Goal: Task Accomplishment & Management: Manage account settings

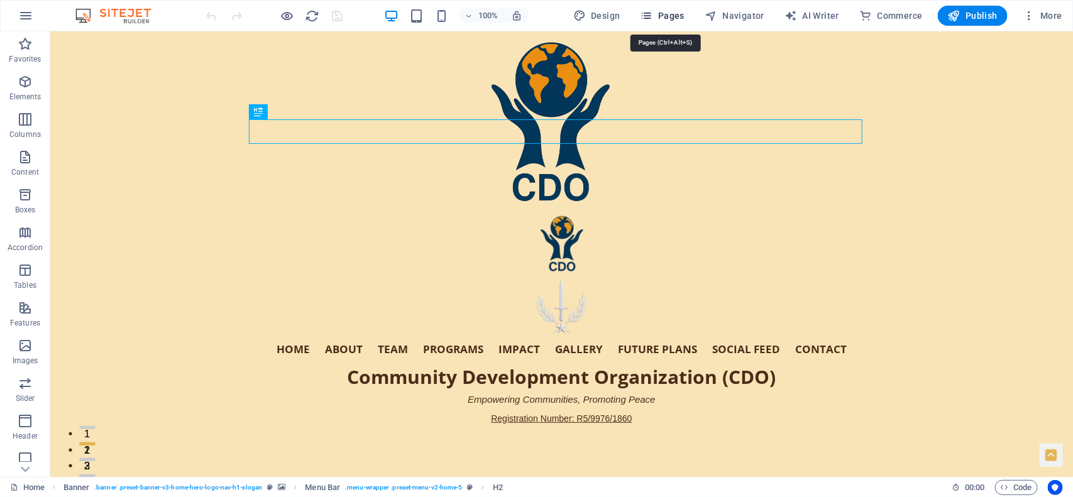
click at [652, 11] on icon "button" at bounding box center [647, 15] width 13 height 13
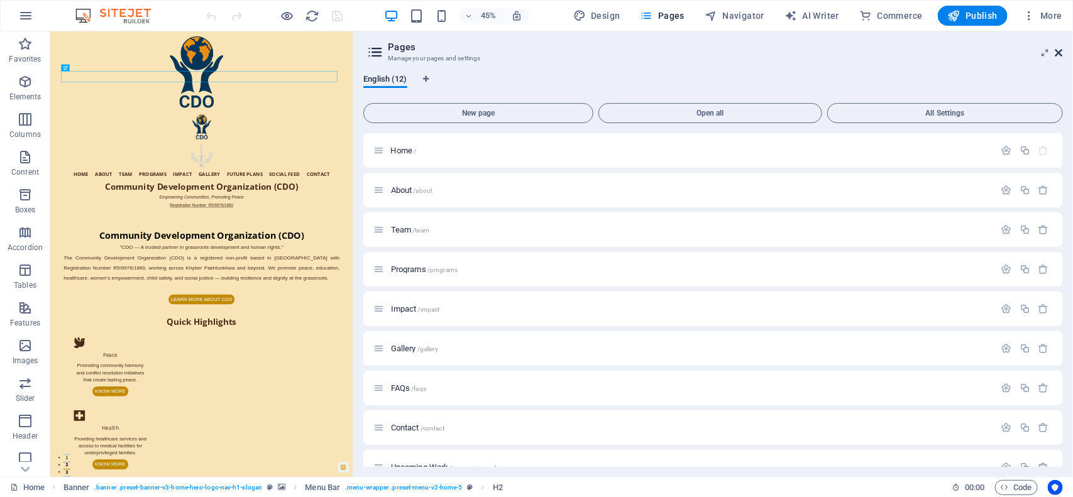
click at [1058, 48] on icon at bounding box center [1059, 53] width 8 height 10
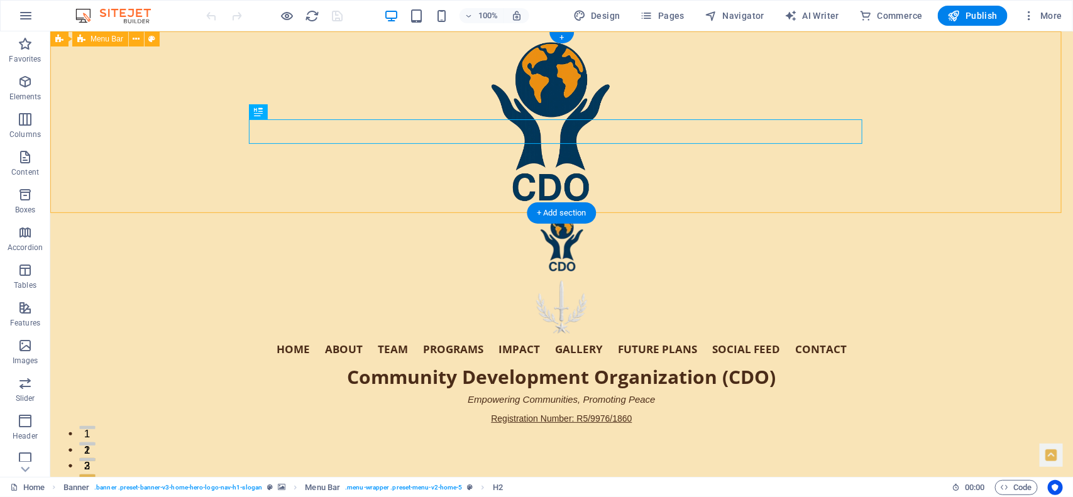
drag, startPoint x: 1108, startPoint y: 50, endPoint x: 664, endPoint y: 62, distance: 444.0
click at [664, 212] on div "Home About Team Programs Impact Gallery Future Plans Social Feed Contact Commun…" at bounding box center [561, 334] width 1023 height 245
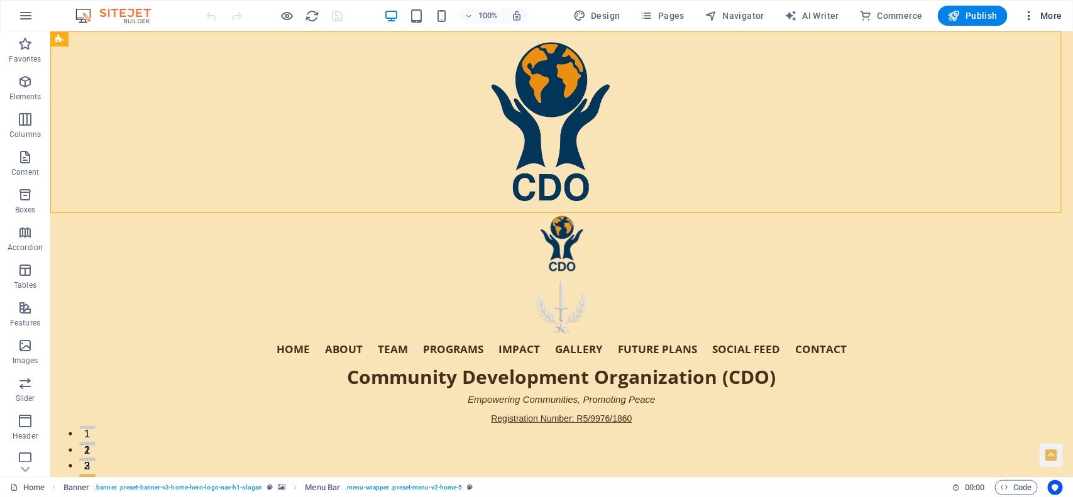
click at [1050, 13] on span "More" at bounding box center [1043, 15] width 40 height 13
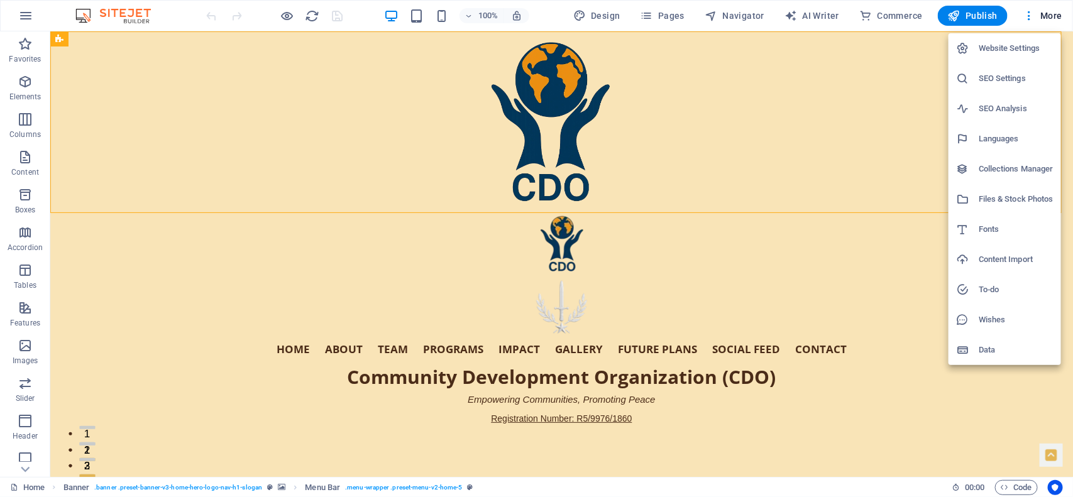
click at [988, 202] on h6 "Files & Stock Photos" at bounding box center [1016, 199] width 75 height 15
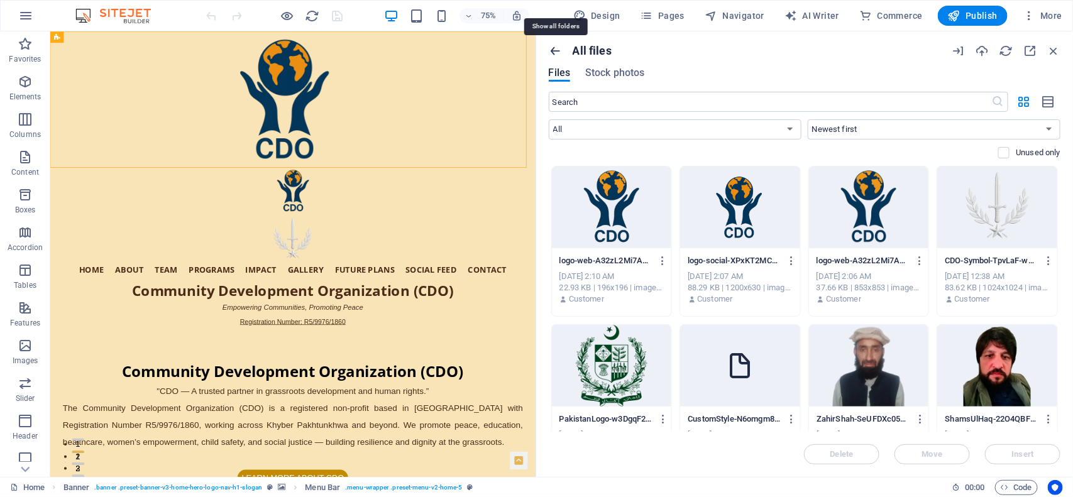
click at [557, 48] on icon "button" at bounding box center [556, 51] width 14 height 14
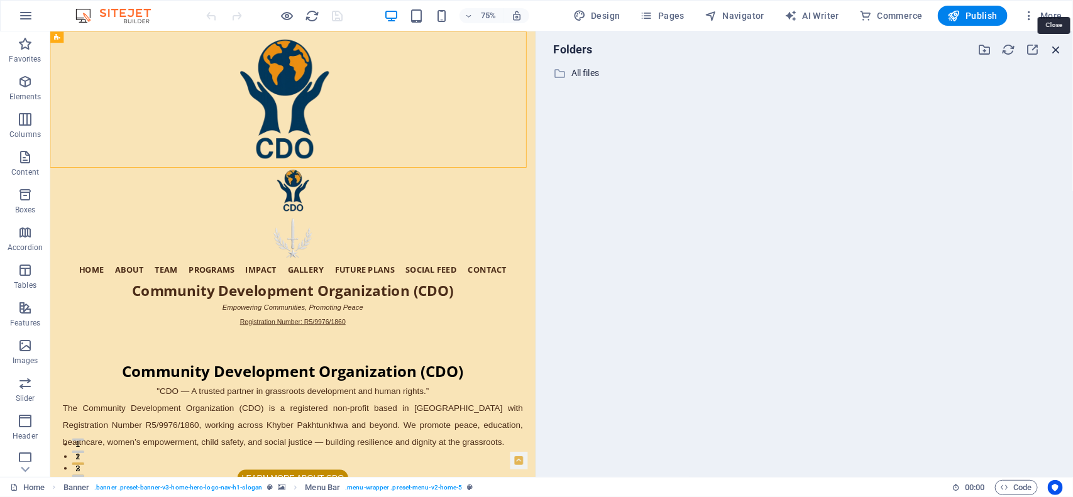
click at [1056, 44] on icon "button" at bounding box center [1056, 50] width 14 height 14
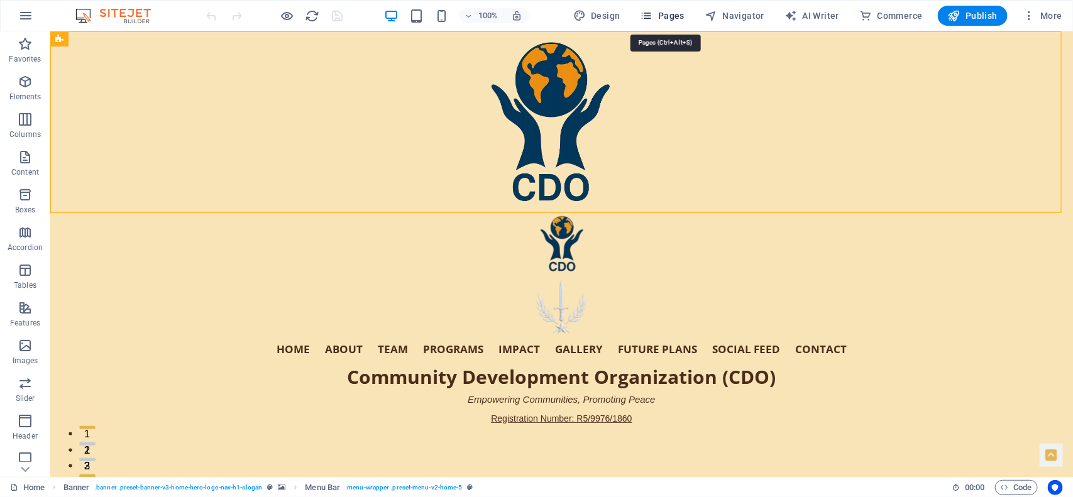
click at [658, 9] on span "Pages" at bounding box center [663, 15] width 44 height 13
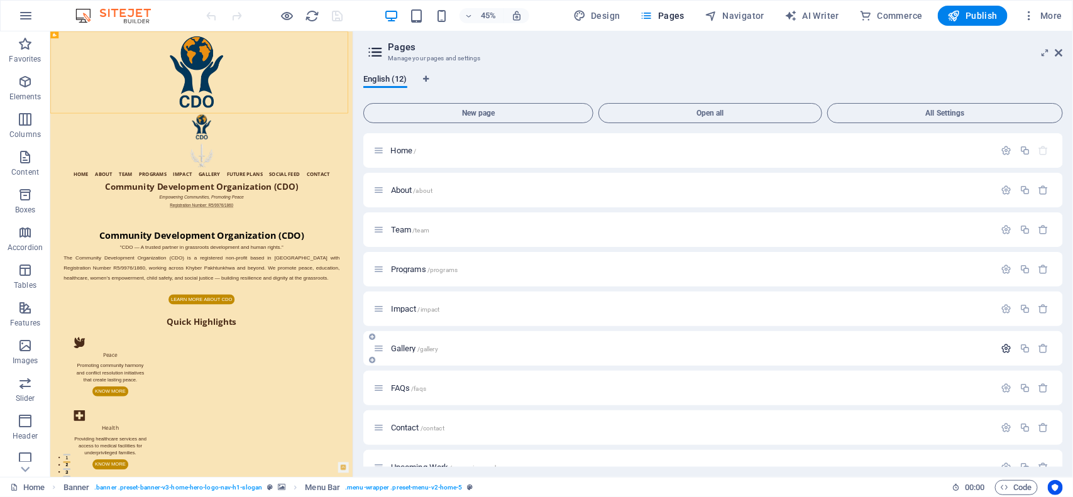
click at [1005, 348] on icon "button" at bounding box center [1006, 348] width 11 height 11
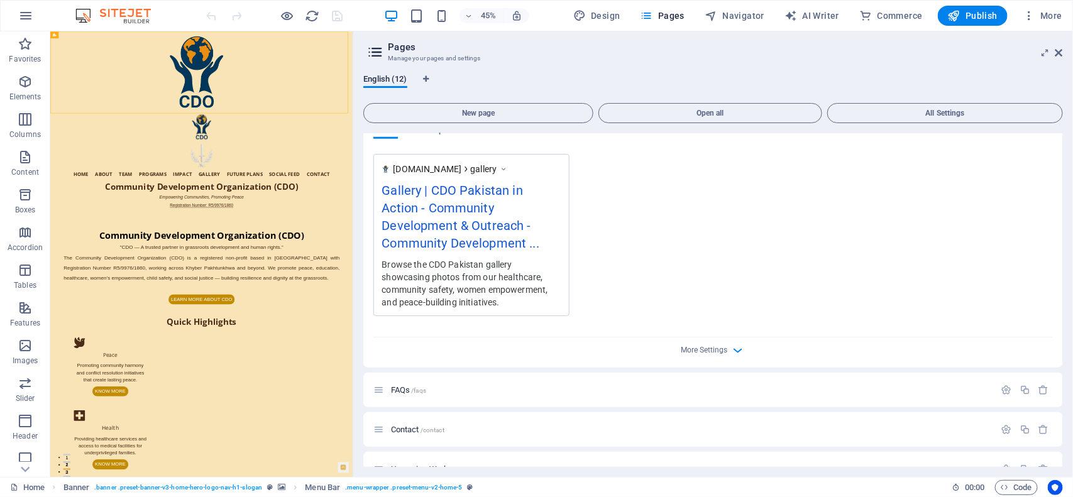
scroll to position [586, 0]
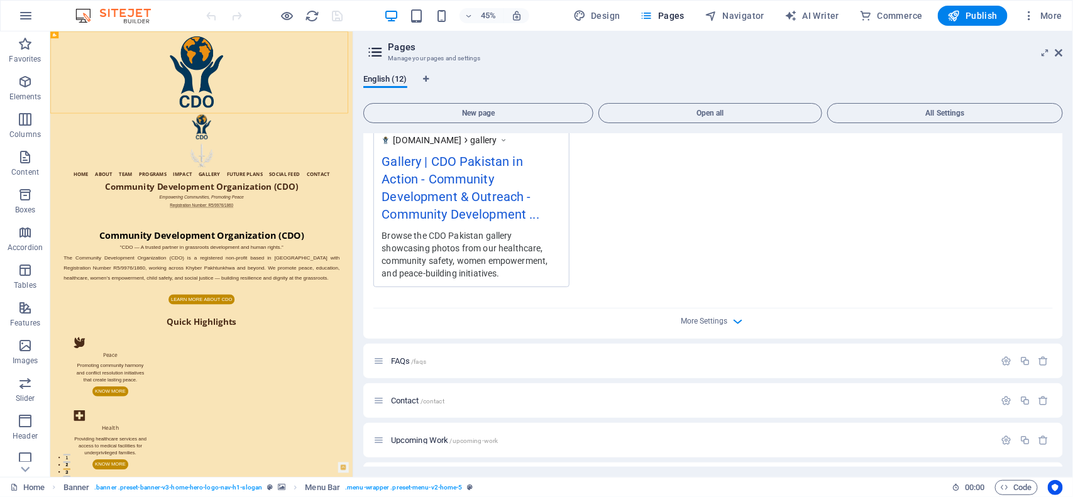
click at [728, 319] on div "More Settings" at bounding box center [713, 319] width 680 height 20
click at [733, 322] on icon "button" at bounding box center [738, 321] width 14 height 14
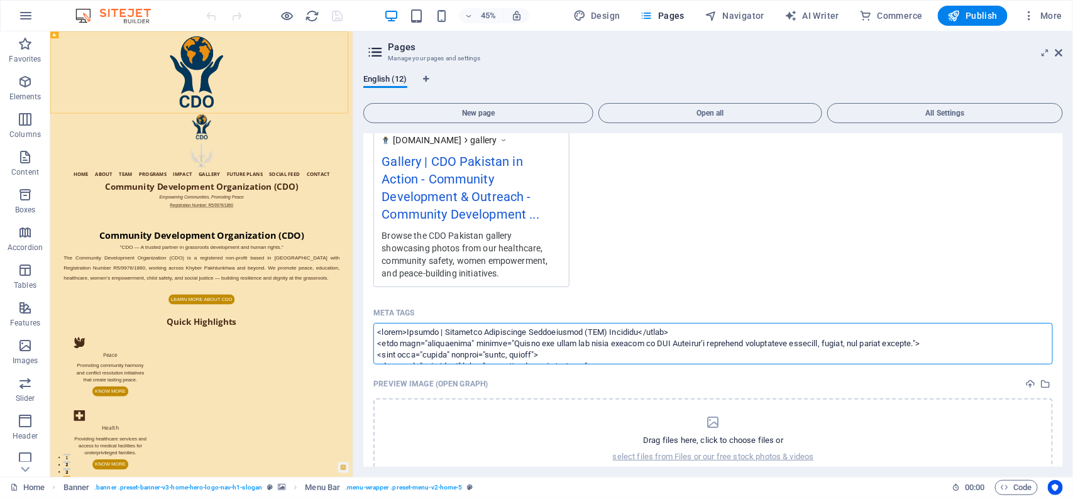
click at [400, 331] on textarea "Meta tags ​" at bounding box center [713, 343] width 680 height 41
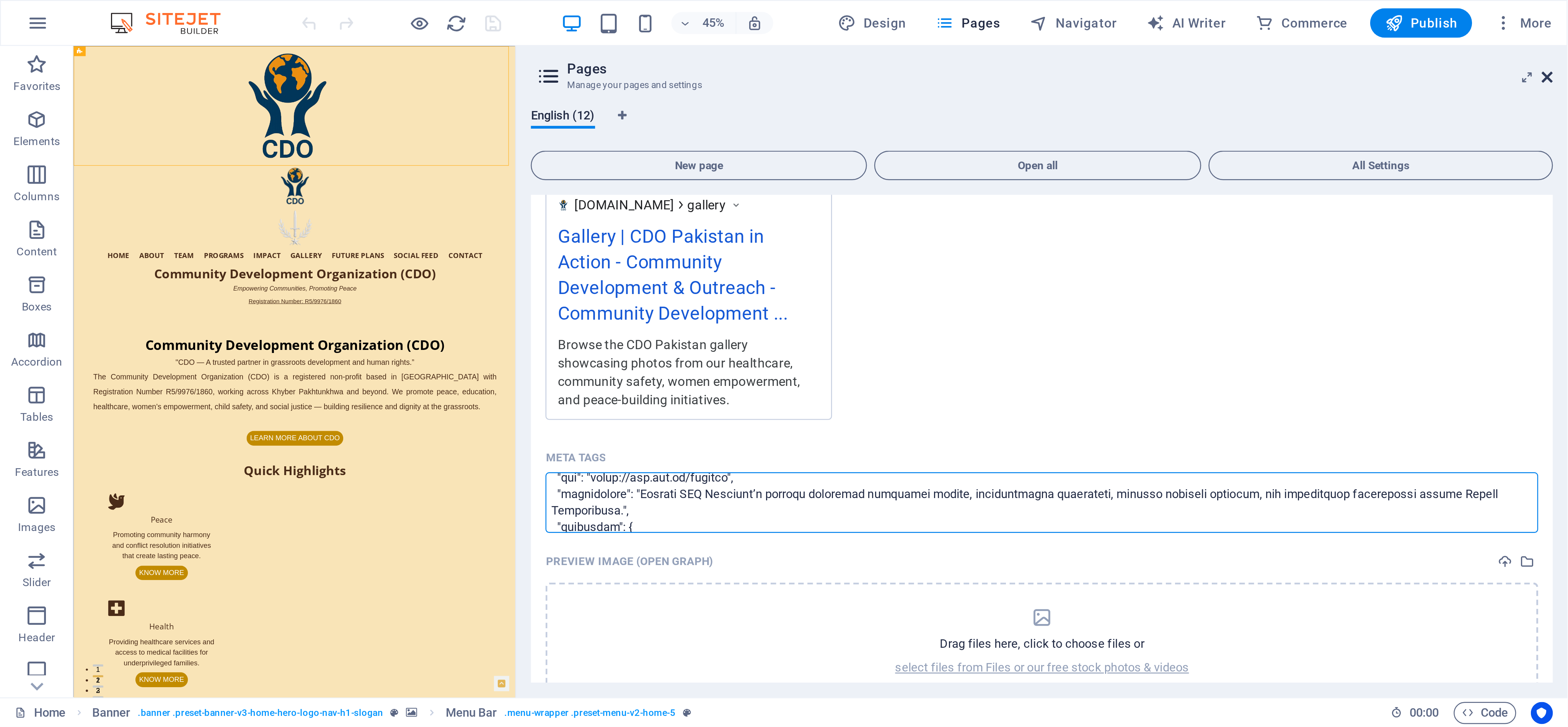
scroll to position [236, 0]
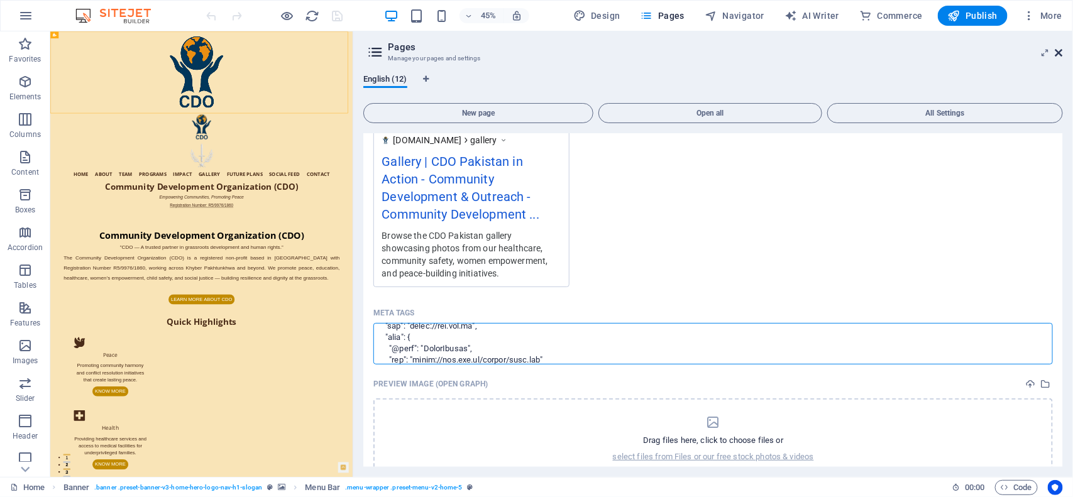
click at [1061, 48] on body "Community Development Organization Home Favorites Elements Columns Content Boxe…" at bounding box center [536, 248] width 1073 height 497
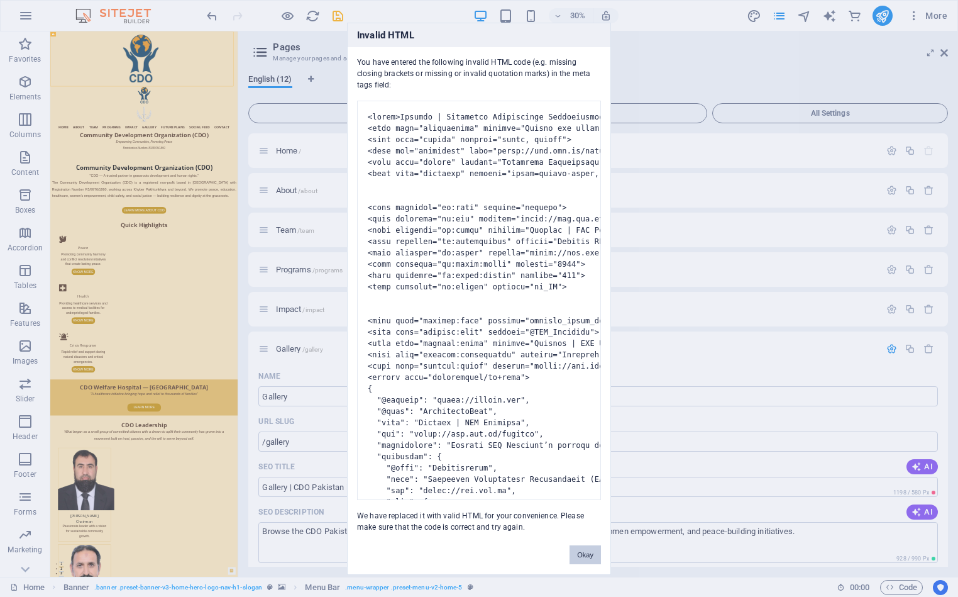
click at [589, 530] on button "Okay" at bounding box center [585, 554] width 31 height 19
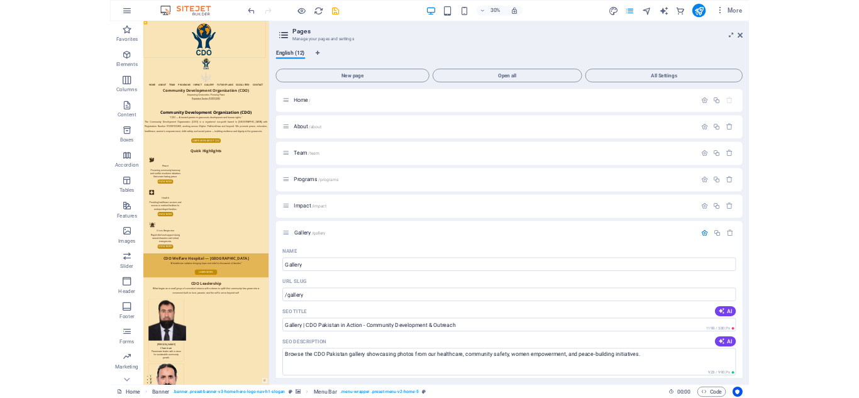
scroll to position [594, 0]
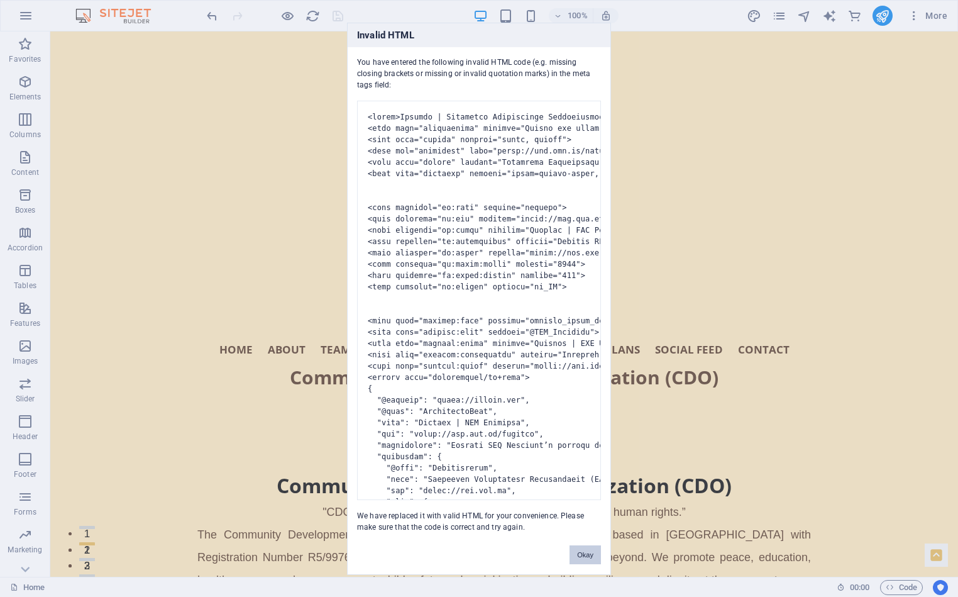
click at [581, 530] on button "Okay" at bounding box center [585, 554] width 31 height 19
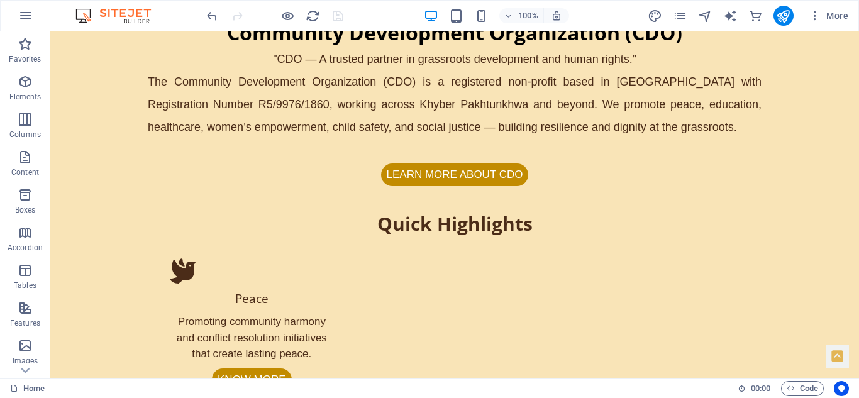
scroll to position [0, 0]
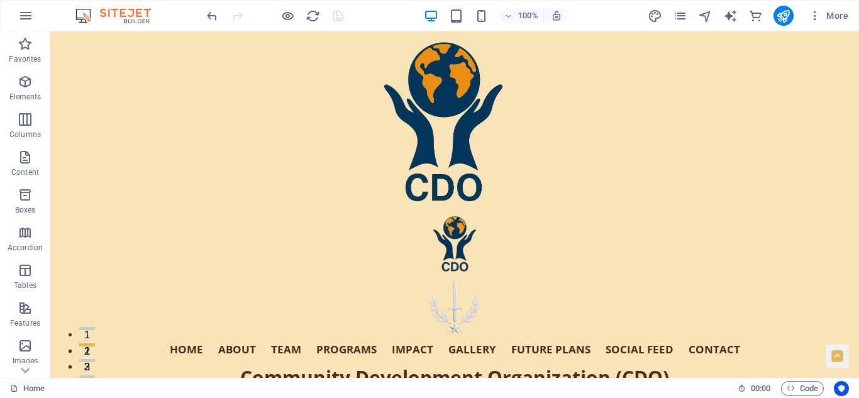
drag, startPoint x: 853, startPoint y: 57, endPoint x: 905, endPoint y: 54, distance: 52.3
click at [678, 15] on icon "pages" at bounding box center [680, 16] width 14 height 14
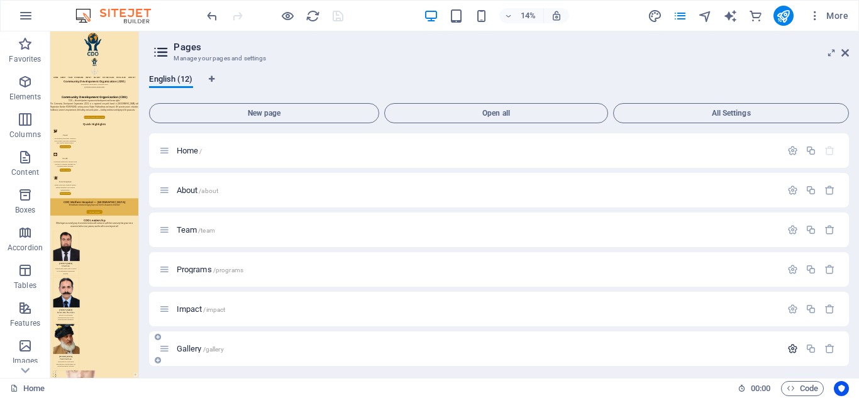
click at [791, 348] on icon "button" at bounding box center [792, 348] width 11 height 11
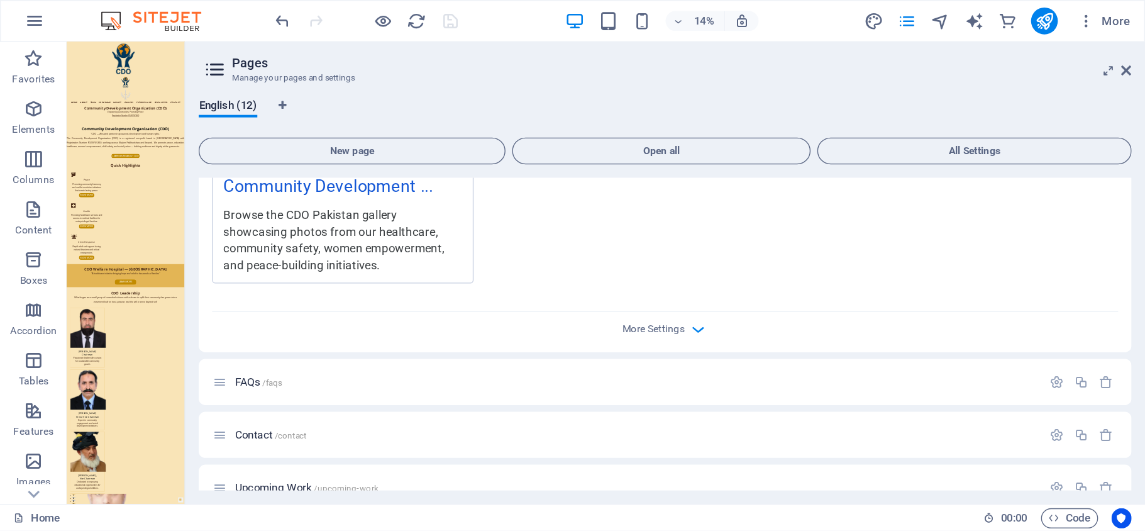
scroll to position [666, 0]
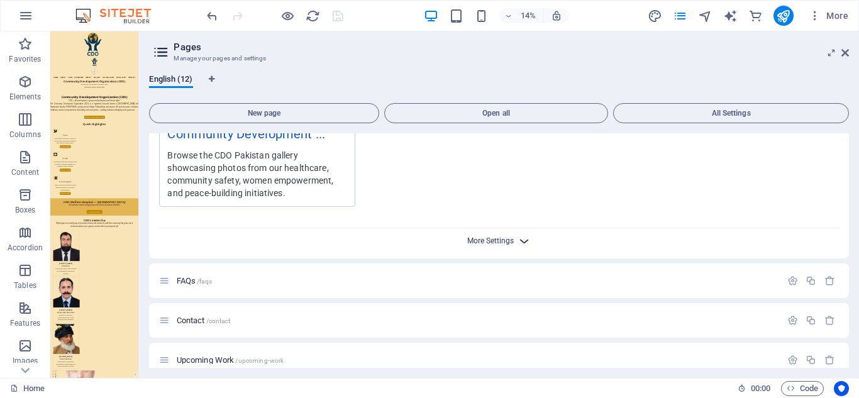
click at [511, 241] on span "More Settings" at bounding box center [490, 240] width 47 height 9
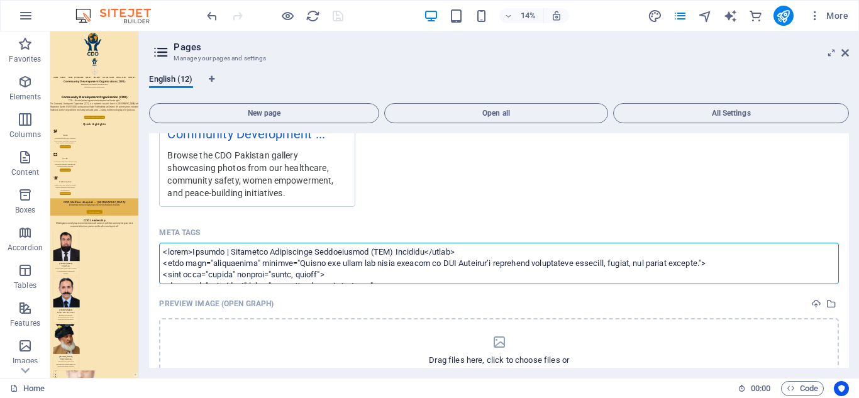
click at [566, 265] on textarea "Meta tags ​" at bounding box center [499, 263] width 680 height 41
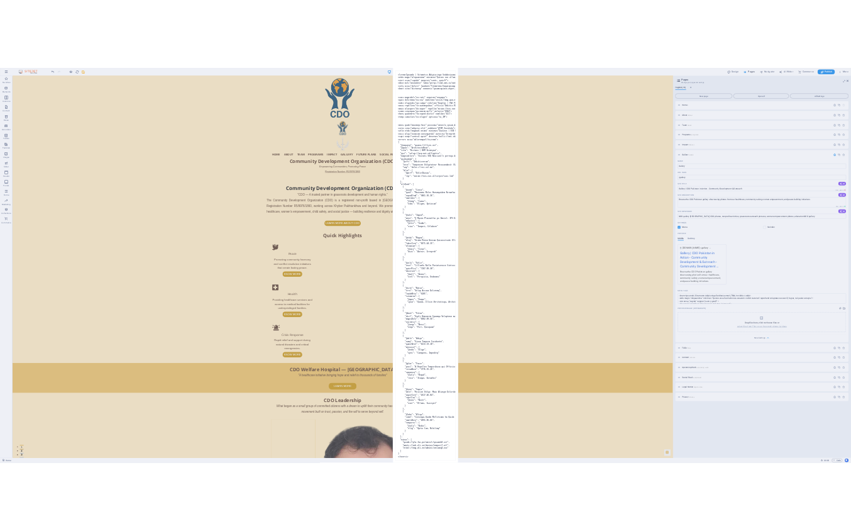
scroll to position [0, 0]
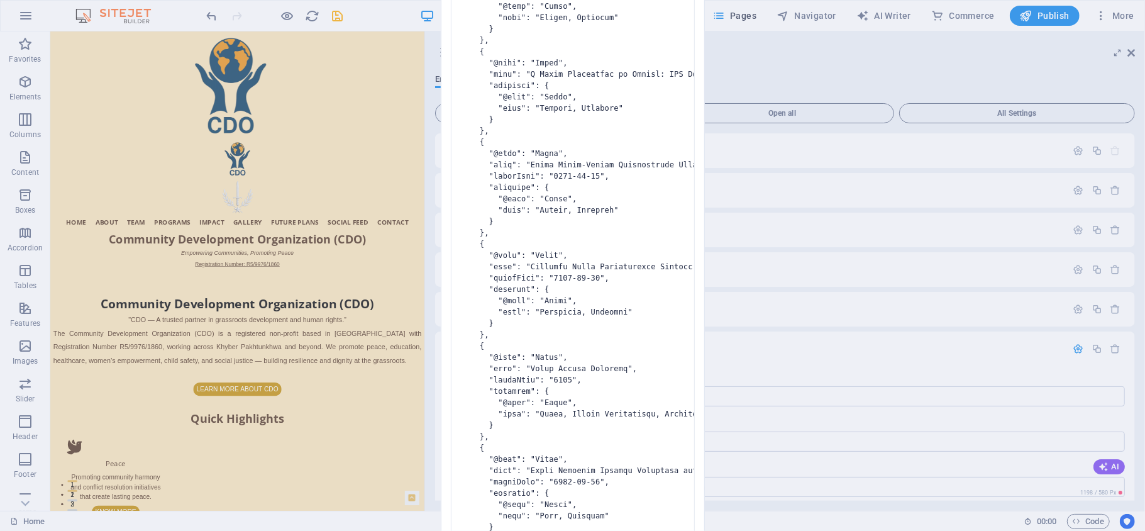
drag, startPoint x: 449, startPoint y: 277, endPoint x: 599, endPoint y: 368, distance: 175.5
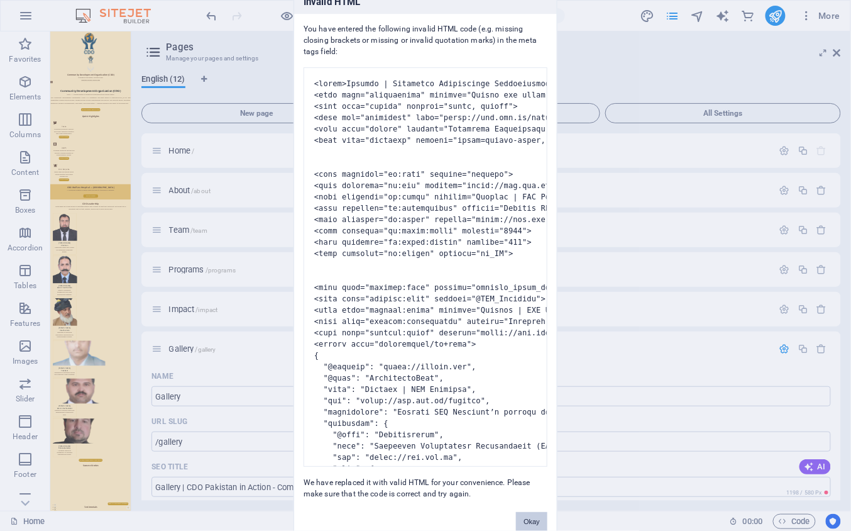
click at [534, 519] on button "Okay" at bounding box center [531, 521] width 31 height 19
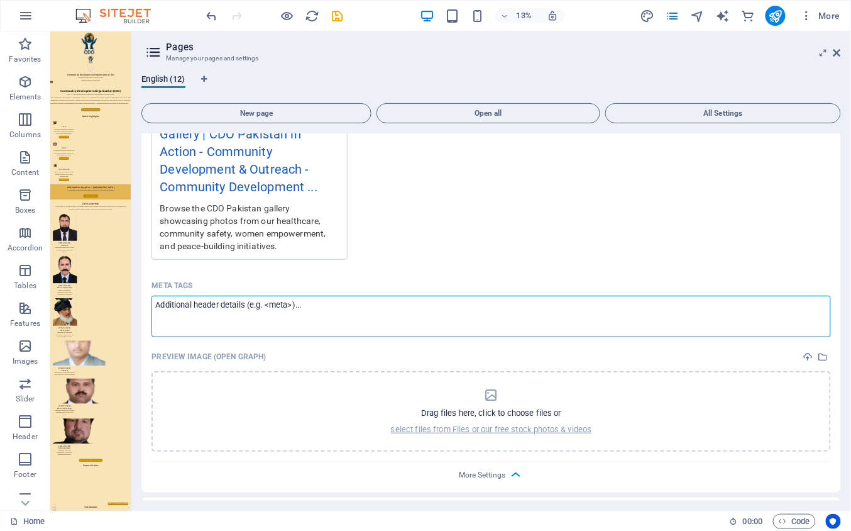
paste textarea "<lorem>Ipsumdo | Sitametco Adipiscinge Seddoeiusmod (TEM) Incididu</utlab> <etd…"
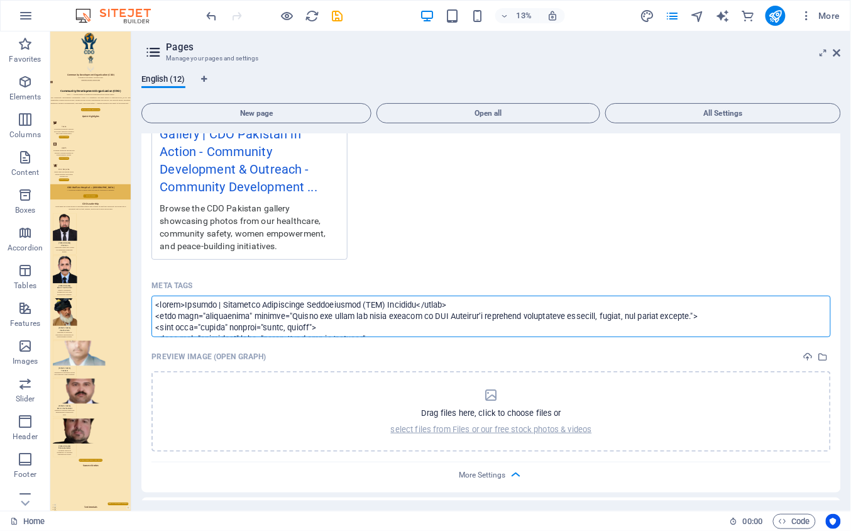
scroll to position [4956, 0]
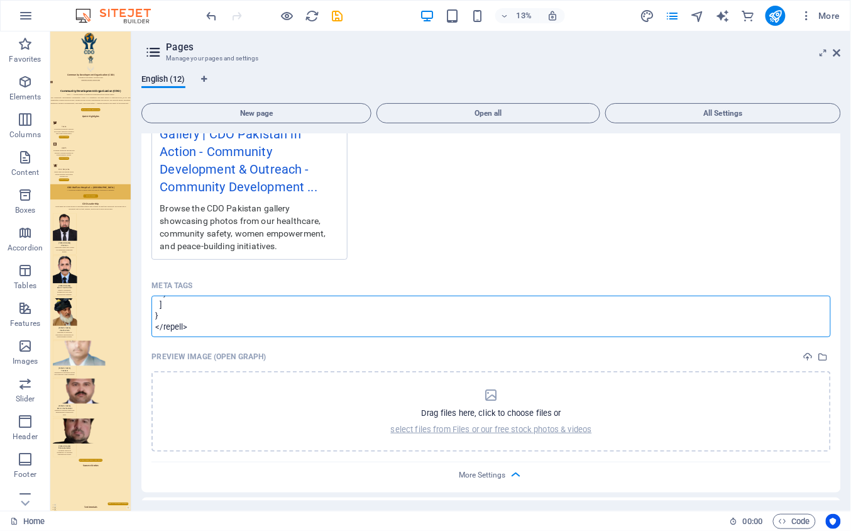
type textarea "<lorem>Ipsumdo | Sitametco Adipiscinge Seddoeiusmod (TEM) Incididu</utlab> <etd…"
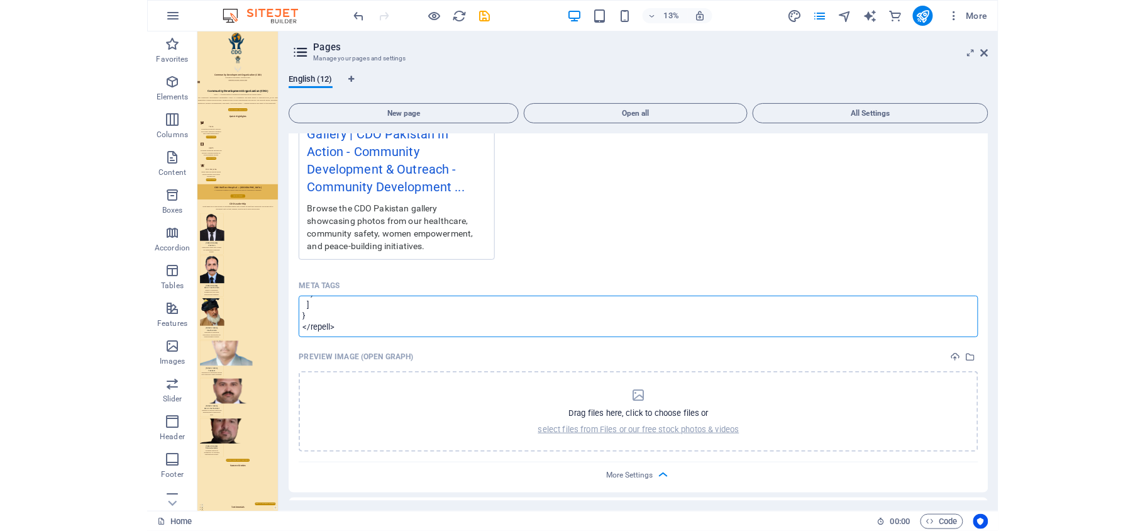
scroll to position [0, 0]
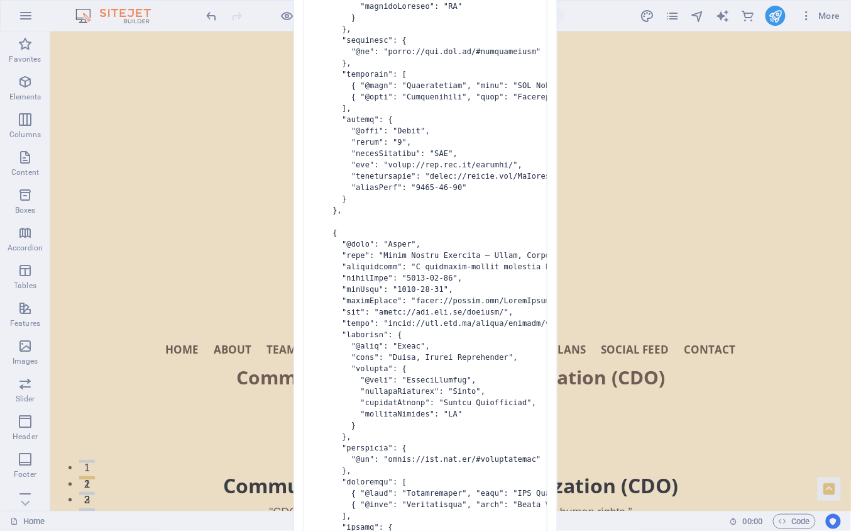
click at [471, 368] on pre at bounding box center [426, 267] width 244 height 5056
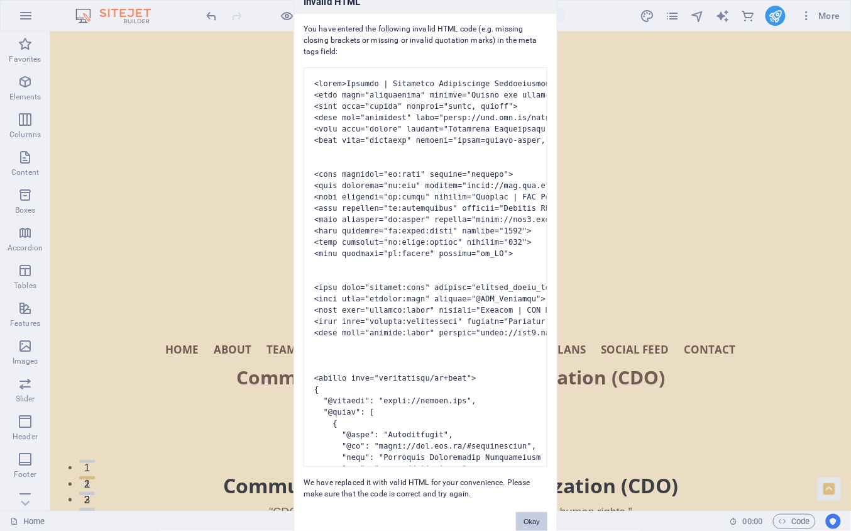
click at [531, 518] on button "Okay" at bounding box center [531, 521] width 31 height 19
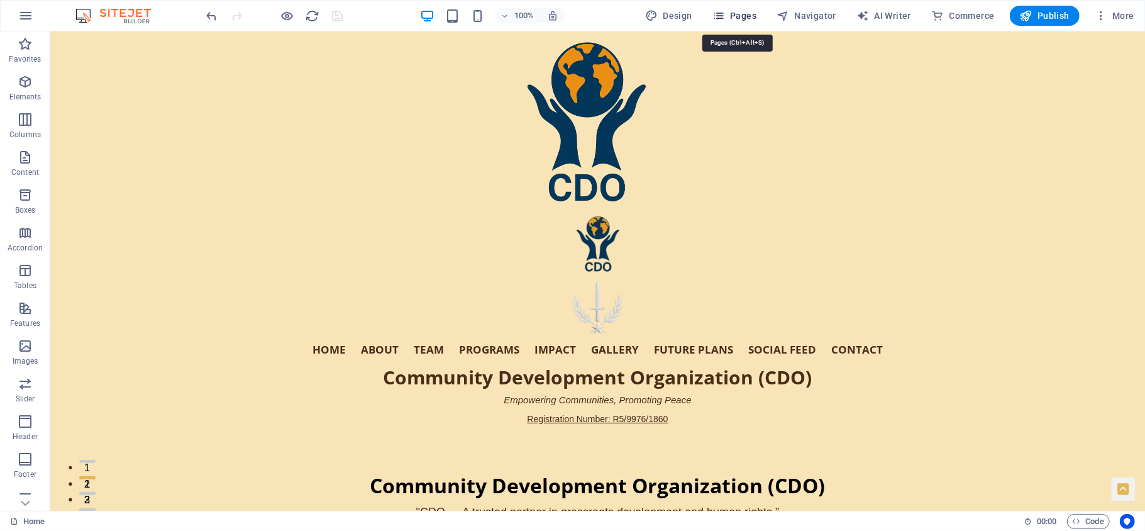
click at [725, 16] on icon "button" at bounding box center [718, 15] width 13 height 13
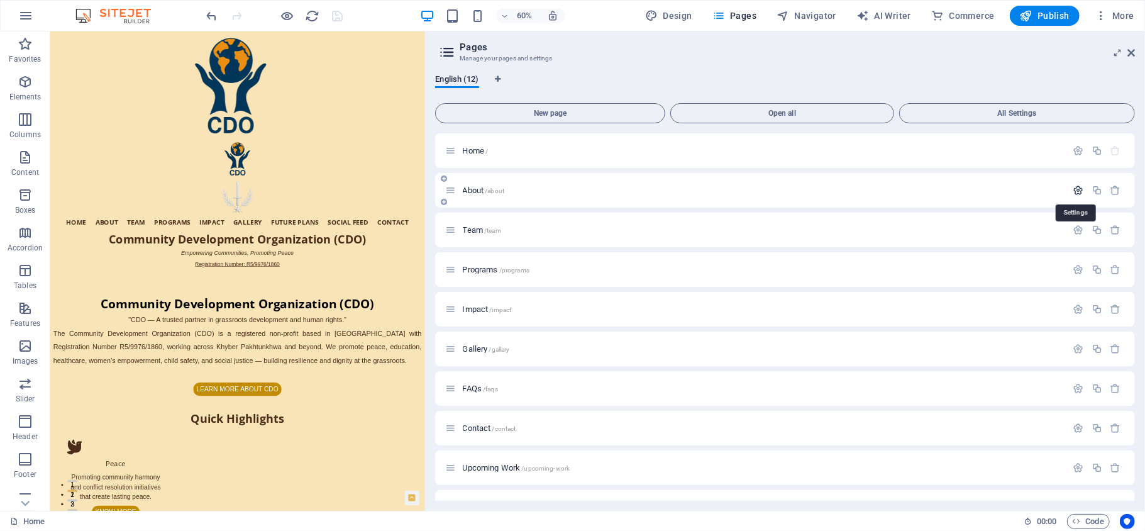
click at [1076, 191] on icon "button" at bounding box center [1078, 190] width 11 height 11
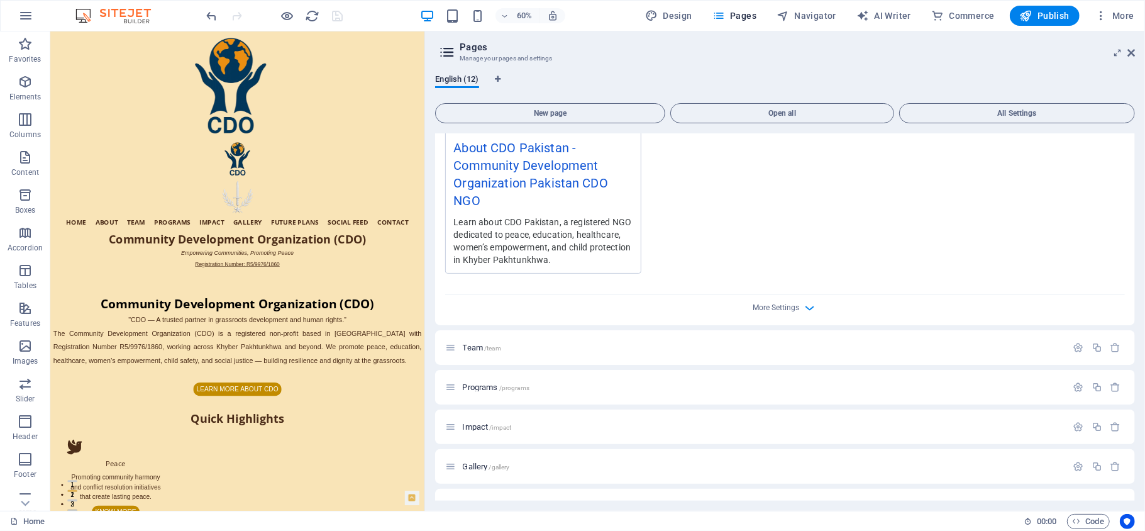
scroll to position [476, 0]
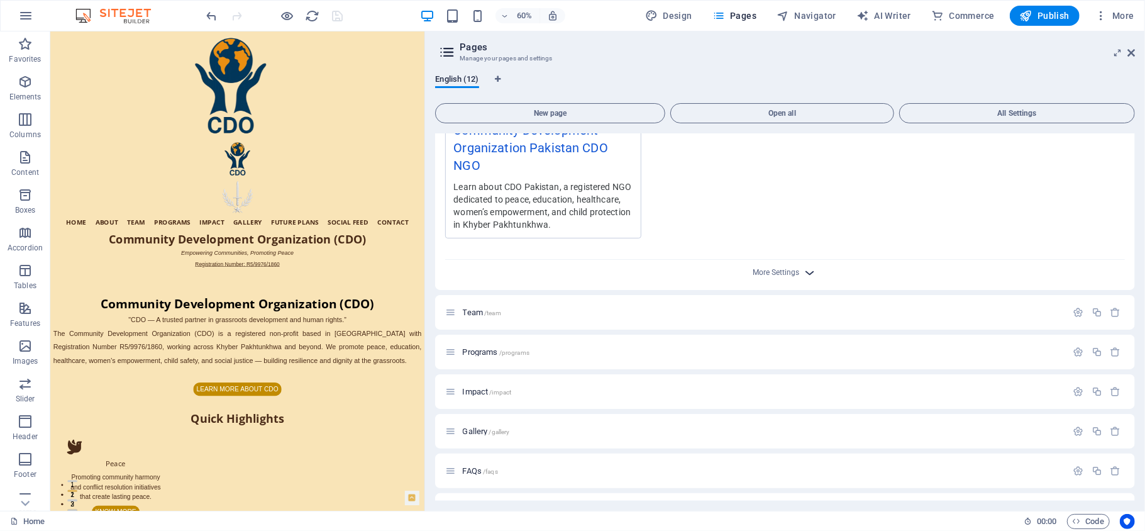
click at [805, 270] on icon "button" at bounding box center [810, 272] width 14 height 14
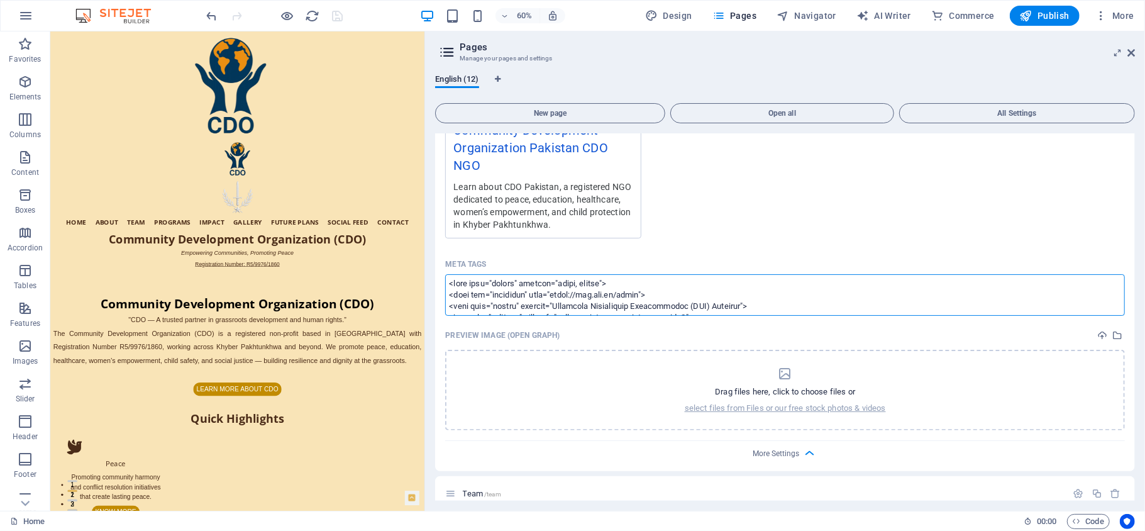
click at [673, 280] on textarea "Meta tags ​" at bounding box center [785, 294] width 680 height 41
click at [1132, 51] on body "Community Development Organization Home Favorites Elements Columns Content Boxe…" at bounding box center [572, 265] width 1145 height 531
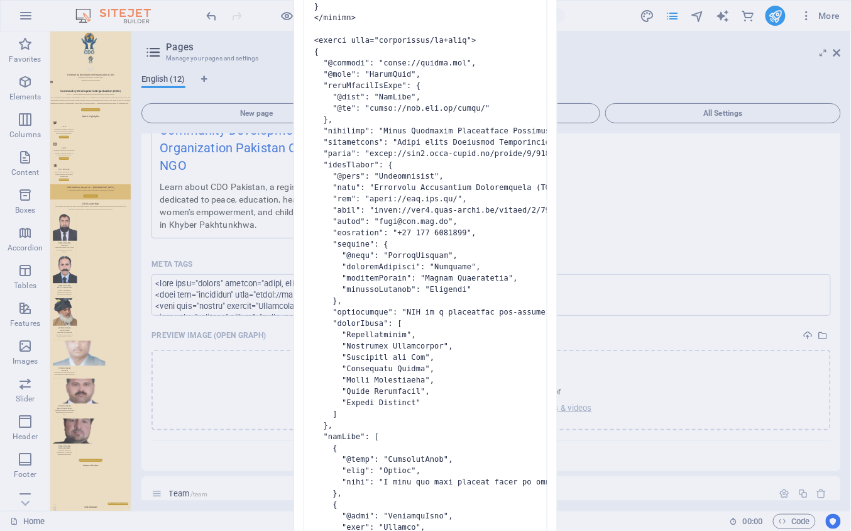
click at [445, 292] on pre at bounding box center [426, 267] width 244 height 1232
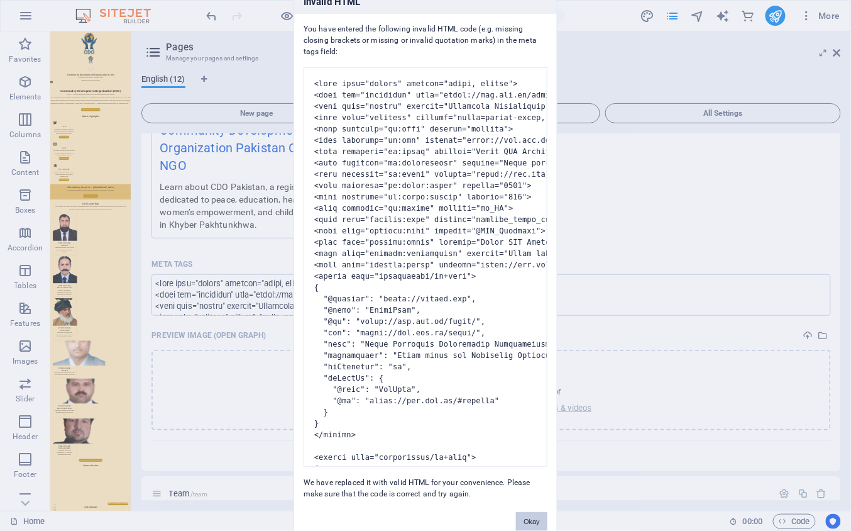
click at [531, 519] on button "Okay" at bounding box center [531, 521] width 31 height 19
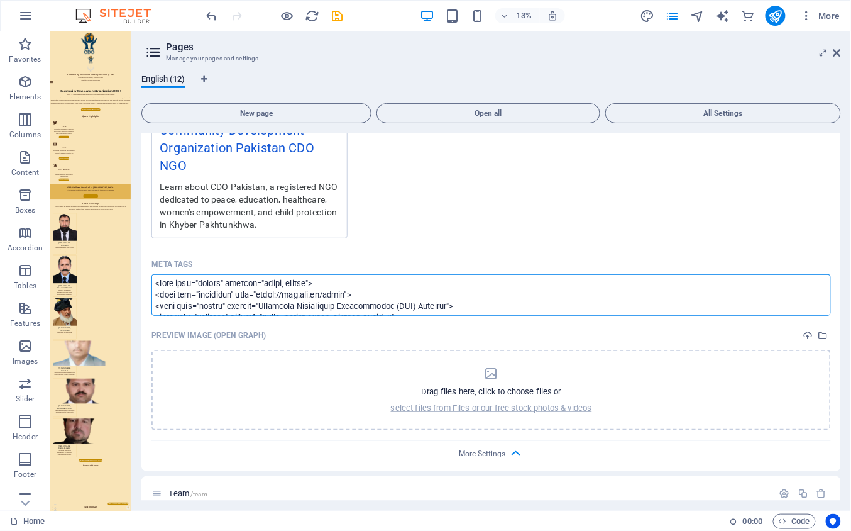
click at [443, 211] on body "Community Development Organization Home Favorites Elements Columns Content Boxe…" at bounding box center [425, 265] width 851 height 531
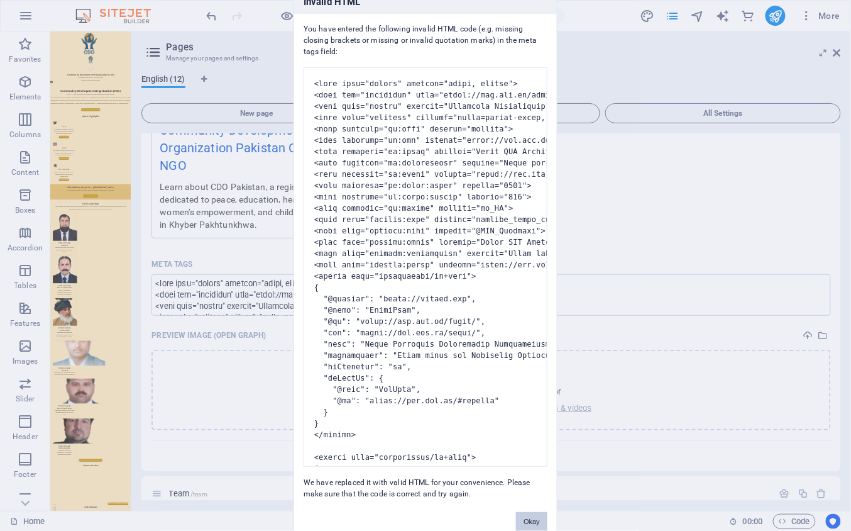
click at [528, 516] on button "Okay" at bounding box center [531, 521] width 31 height 19
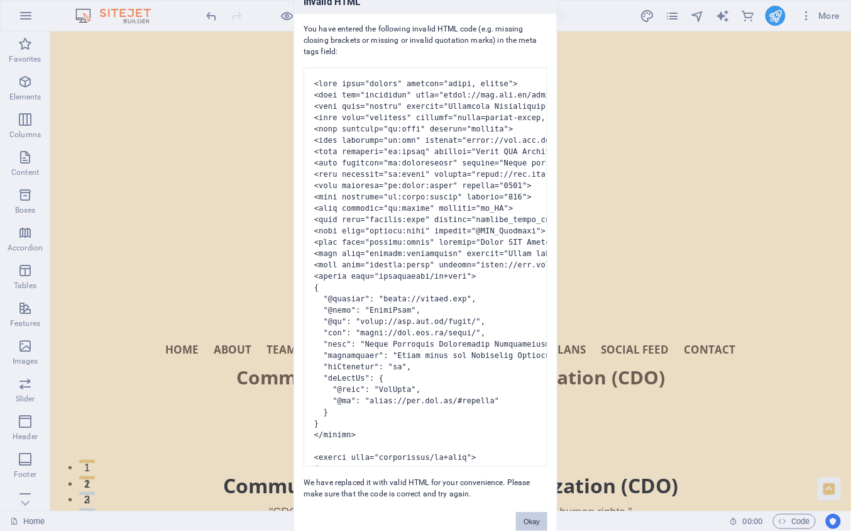
click at [534, 515] on button "Okay" at bounding box center [531, 521] width 31 height 19
